Goal: Information Seeking & Learning: Find specific fact

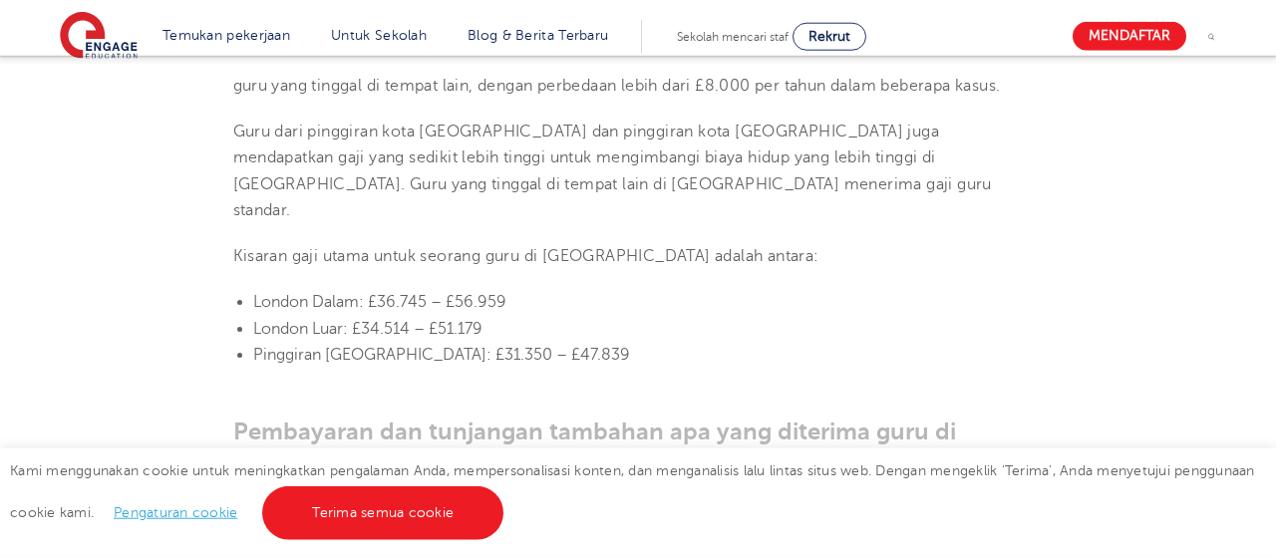
scroll to position [1970, 0]
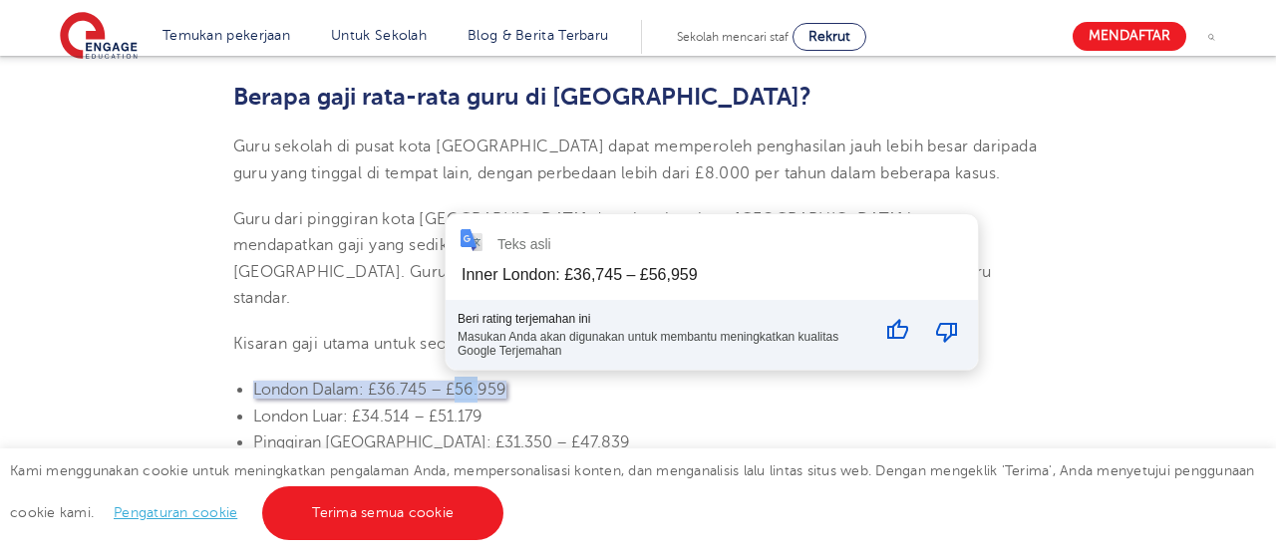
drag, startPoint x: 450, startPoint y: 324, endPoint x: 475, endPoint y: 322, distance: 25.0
click at [475, 381] on font "London Dalam: £36.745 – £56.959" at bounding box center [379, 390] width 253 height 18
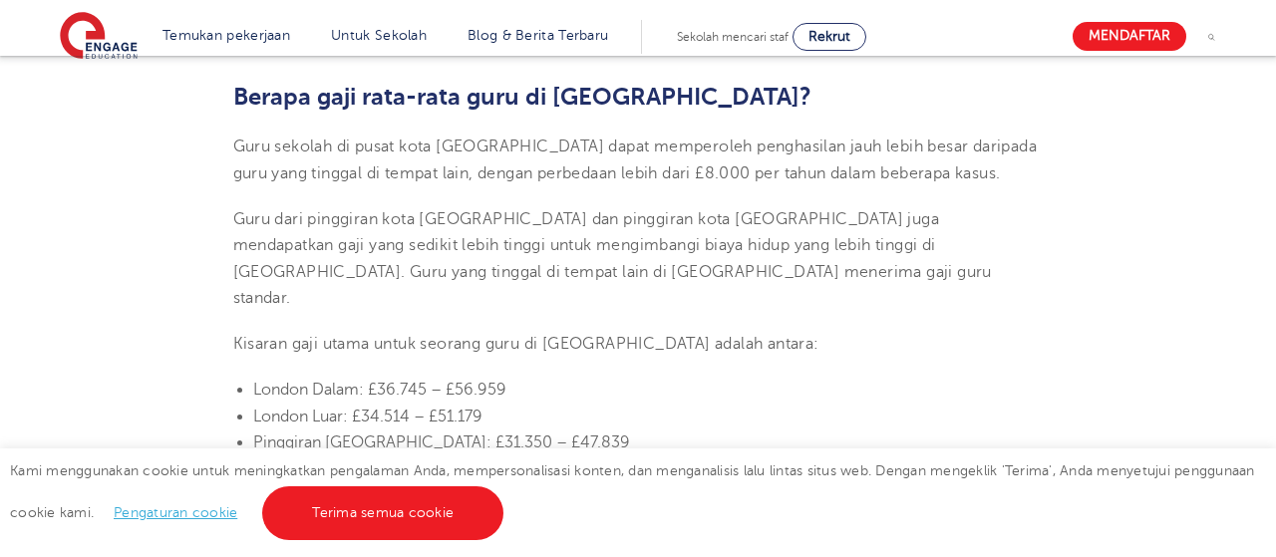
click at [354, 381] on font "London Dalam: £36.745 – £56.959" at bounding box center [379, 390] width 253 height 18
drag, startPoint x: 377, startPoint y: 318, endPoint x: 490, endPoint y: 324, distance: 112.8
click at [490, 381] on font "London Dalam: £36.745 – £56.959" at bounding box center [379, 390] width 253 height 18
drag, startPoint x: 256, startPoint y: 320, endPoint x: 506, endPoint y: 322, distance: 249.3
click at [506, 377] on li "London Dalam: £36.745 – £56.959" at bounding box center [648, 390] width 791 height 26
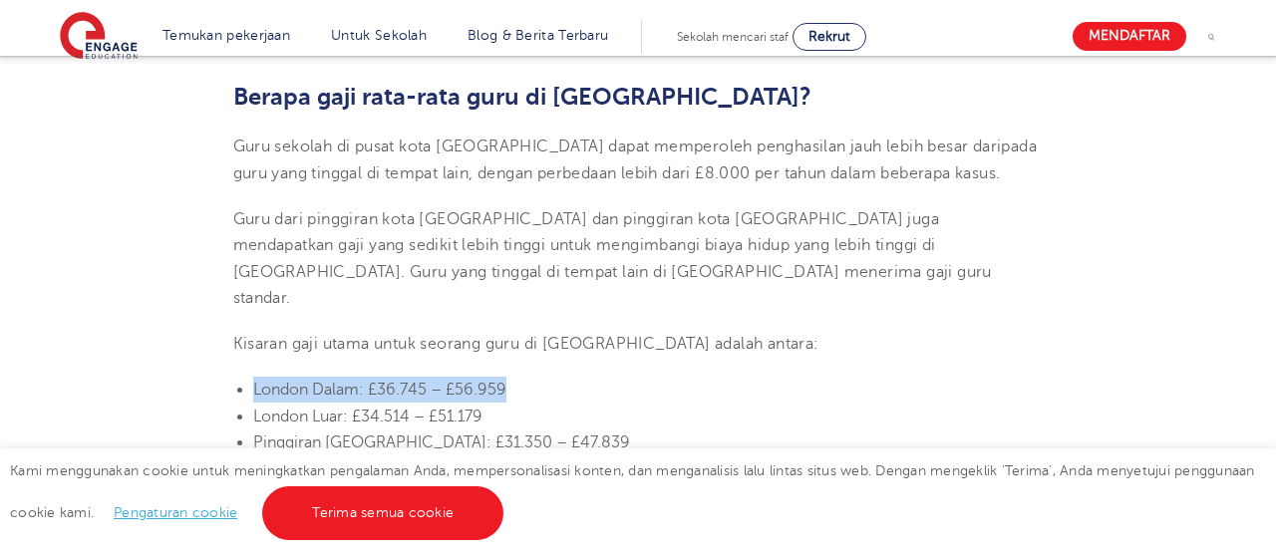
copy font "London Dalam: £36.745 – £56.959"
